Goal: Task Accomplishment & Management: Use online tool/utility

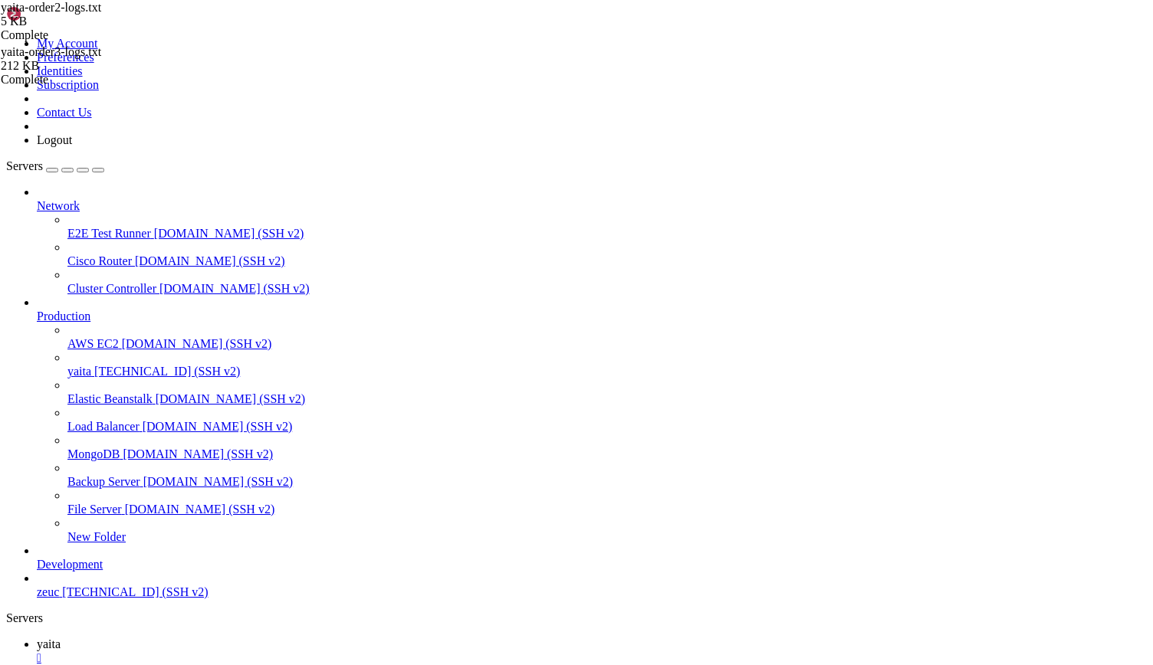
scroll to position [208, 0]
click at [61, 638] on span "yaita" at bounding box center [49, 644] width 24 height 13
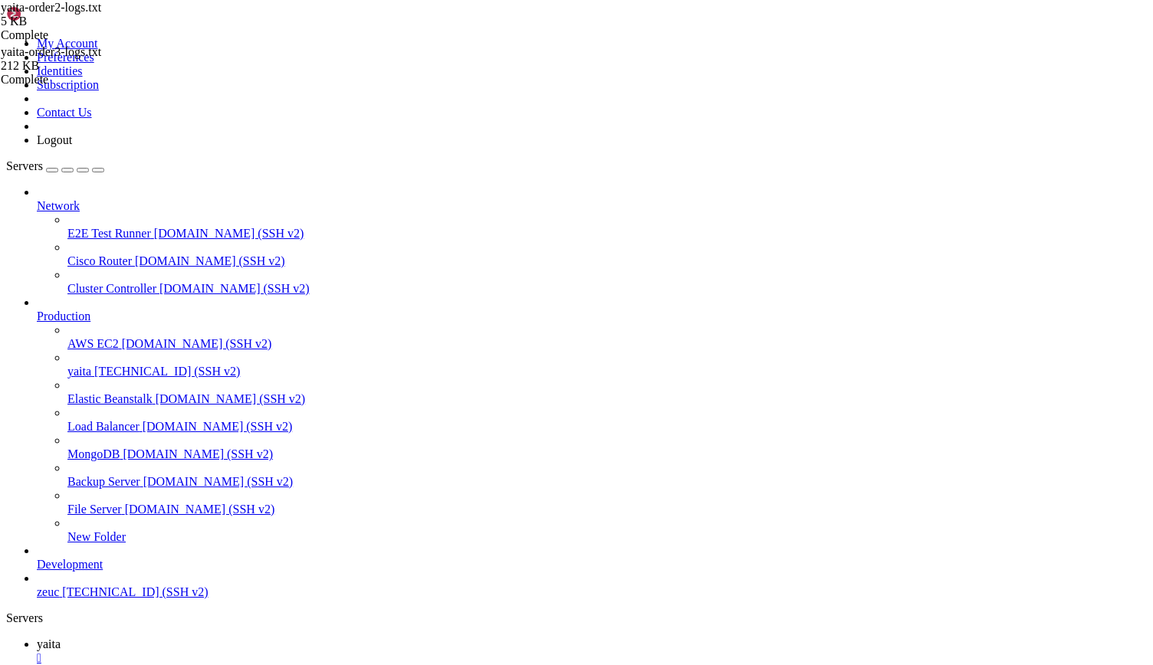
scroll to position [14122, 0]
drag, startPoint x: 57, startPoint y: 976, endPoint x: 251, endPoint y: 976, distance: 194.7
drag, startPoint x: 57, startPoint y: 1250, endPoint x: 328, endPoint y: 1246, distance: 270.5
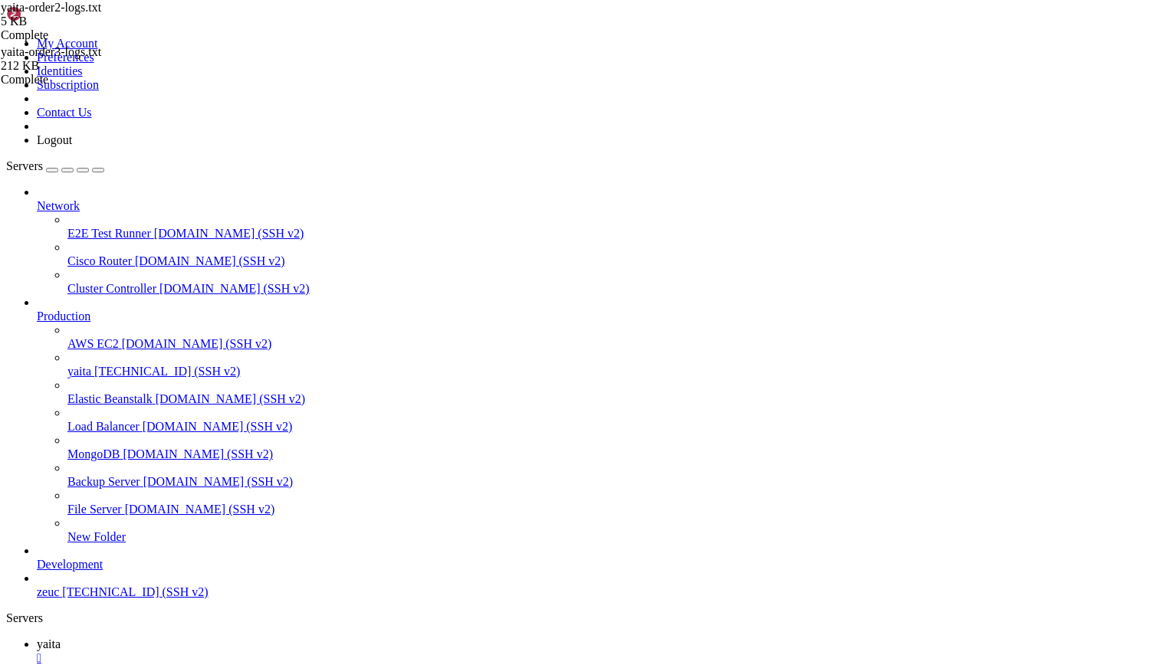
drag, startPoint x: 57, startPoint y: 1159, endPoint x: 333, endPoint y: 1156, distance: 275.1
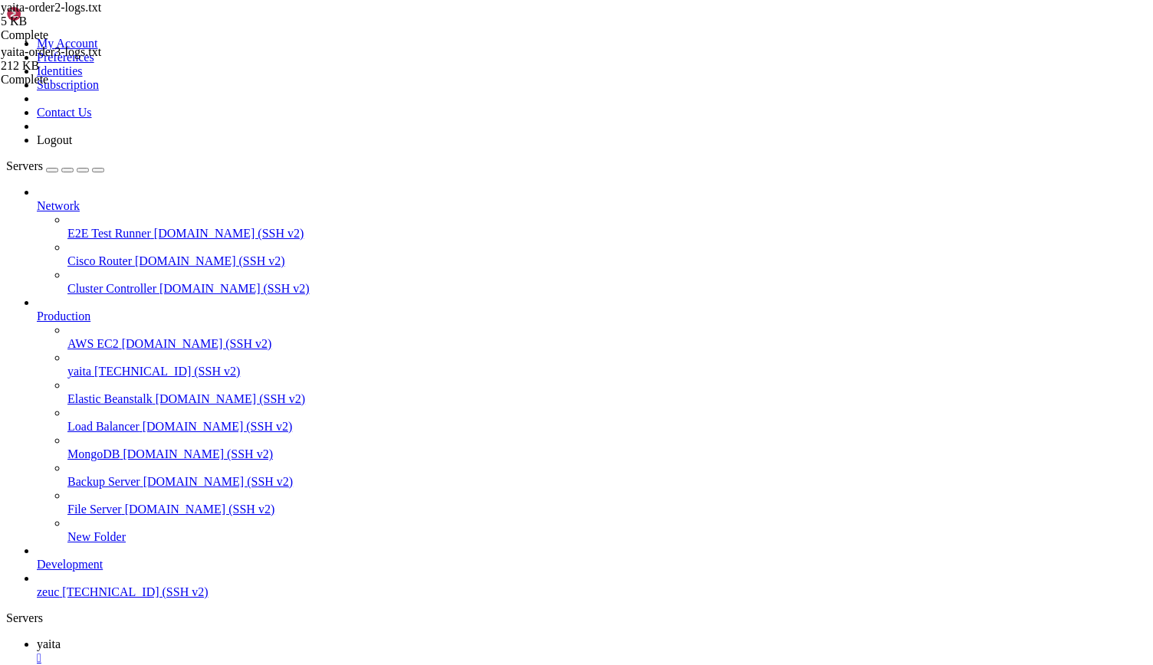
scroll to position [13838, 0]
drag, startPoint x: 57, startPoint y: 1288, endPoint x: 339, endPoint y: 1289, distance: 282.8
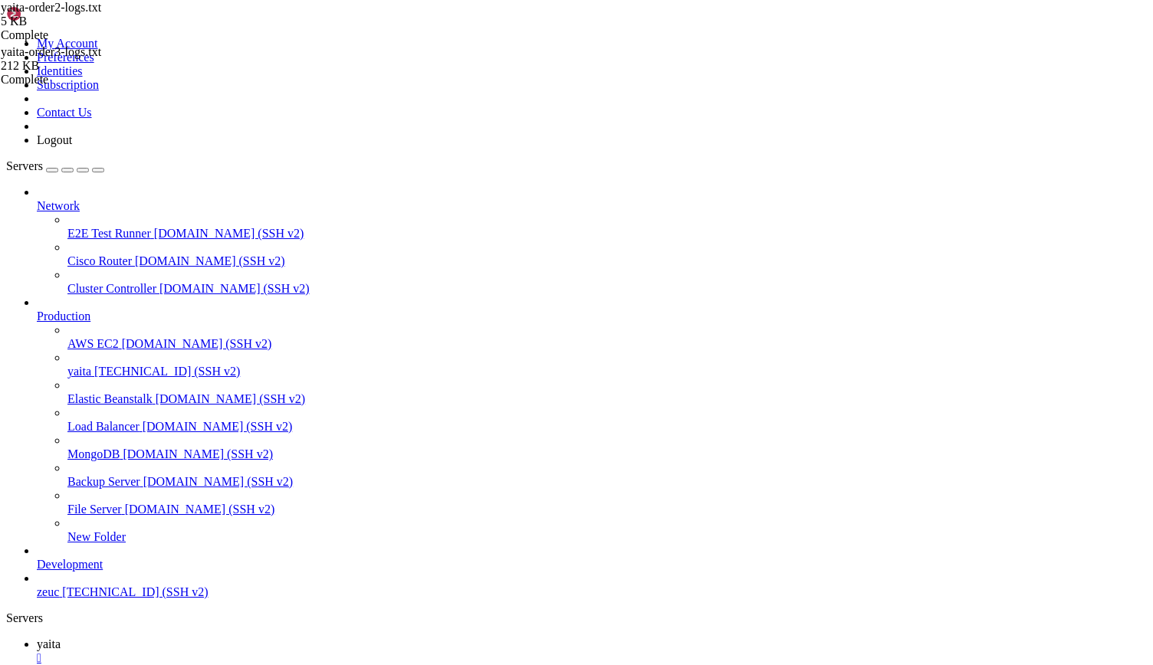
scroll to position [13618, 0]
drag, startPoint x: 57, startPoint y: 1196, endPoint x: 336, endPoint y: 1198, distance: 279.7
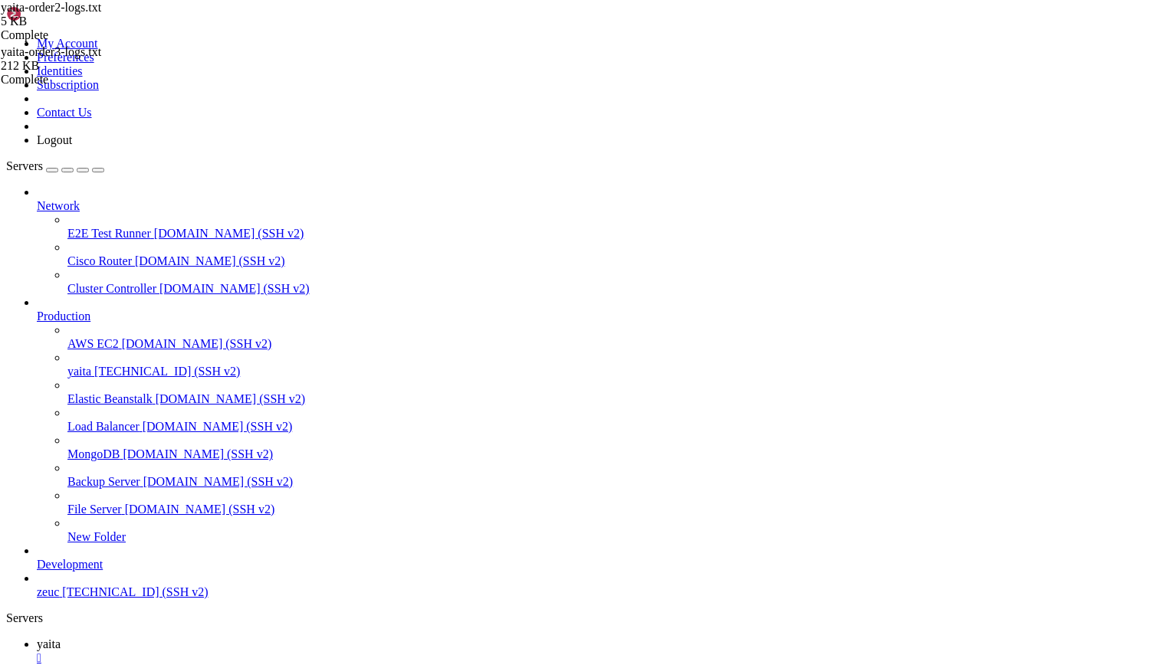
scroll to position [18981, 0]
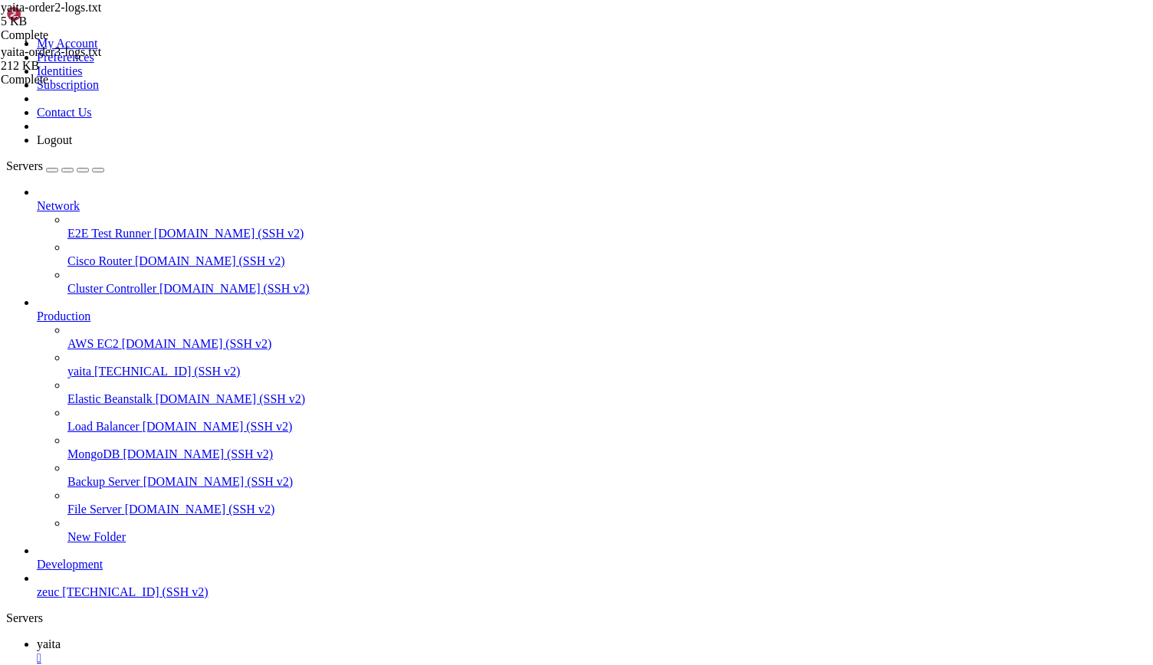
drag, startPoint x: 684, startPoint y: 1341, endPoint x: 748, endPoint y: 1340, distance: 63.6
